Goal: Information Seeking & Learning: Learn about a topic

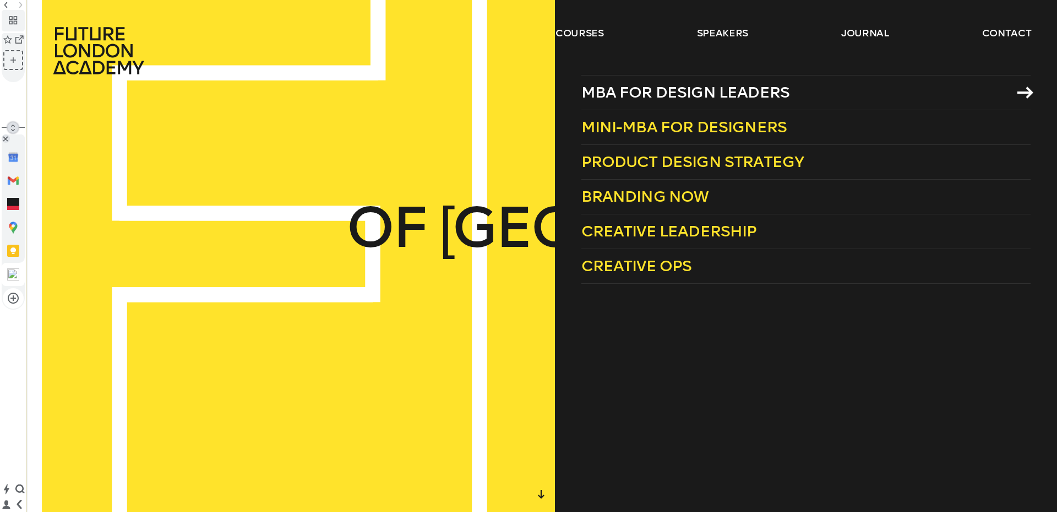
click at [641, 100] on span "MBA for Design Leaders" at bounding box center [685, 92] width 209 height 18
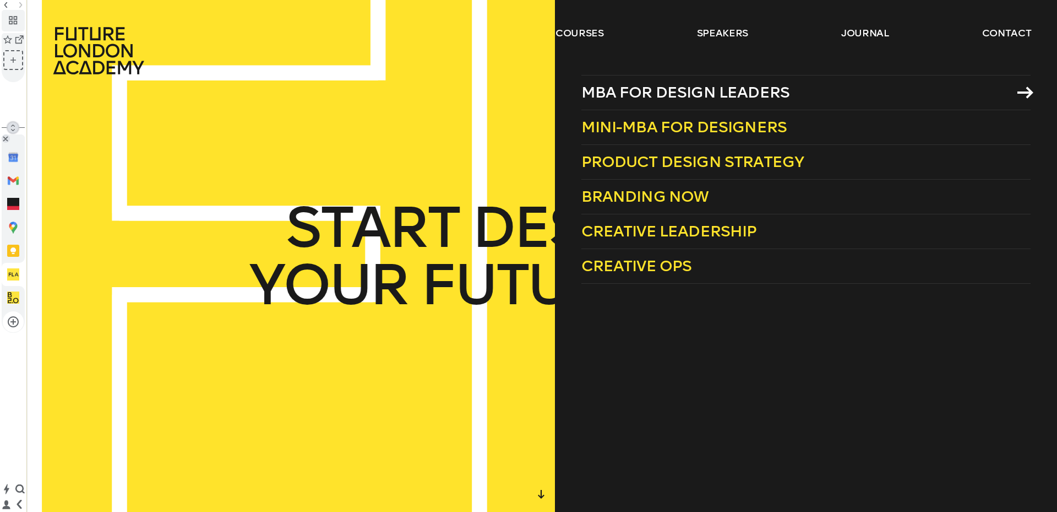
click at [661, 92] on span "MBA for Design Leaders" at bounding box center [685, 92] width 209 height 18
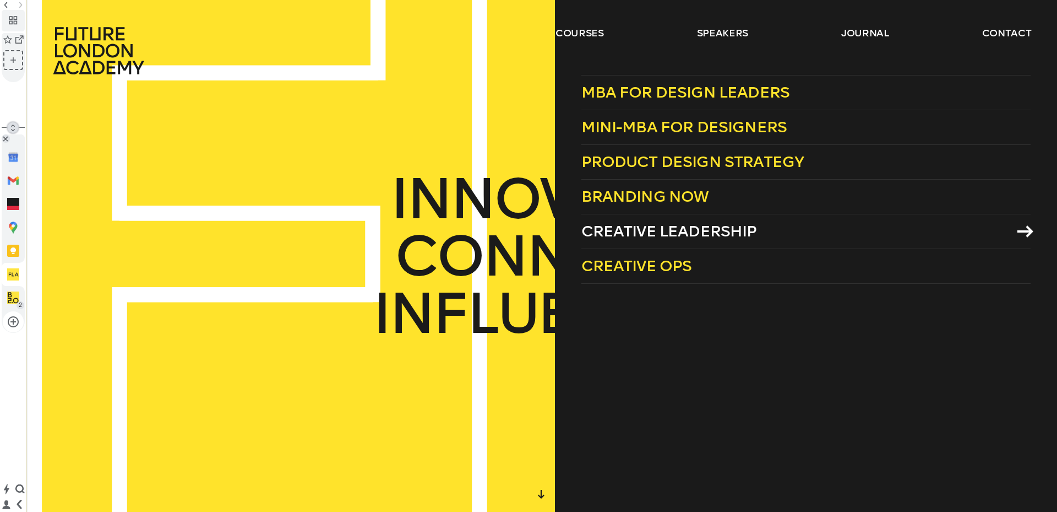
click at [695, 236] on span "Creative Leadership" at bounding box center [669, 231] width 176 height 18
